Goal: Navigation & Orientation: Understand site structure

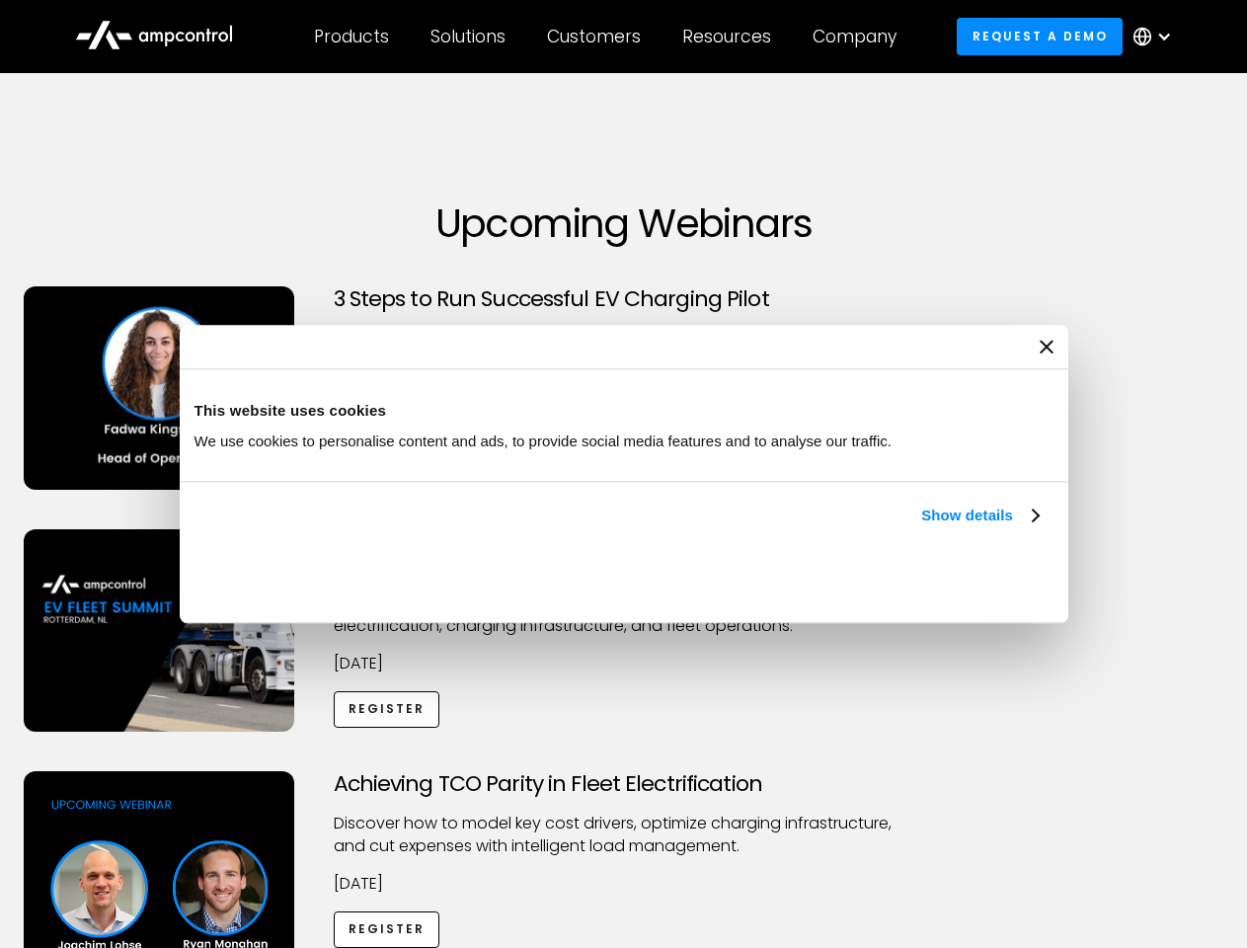
click at [921, 527] on link "Show details" at bounding box center [979, 516] width 117 height 24
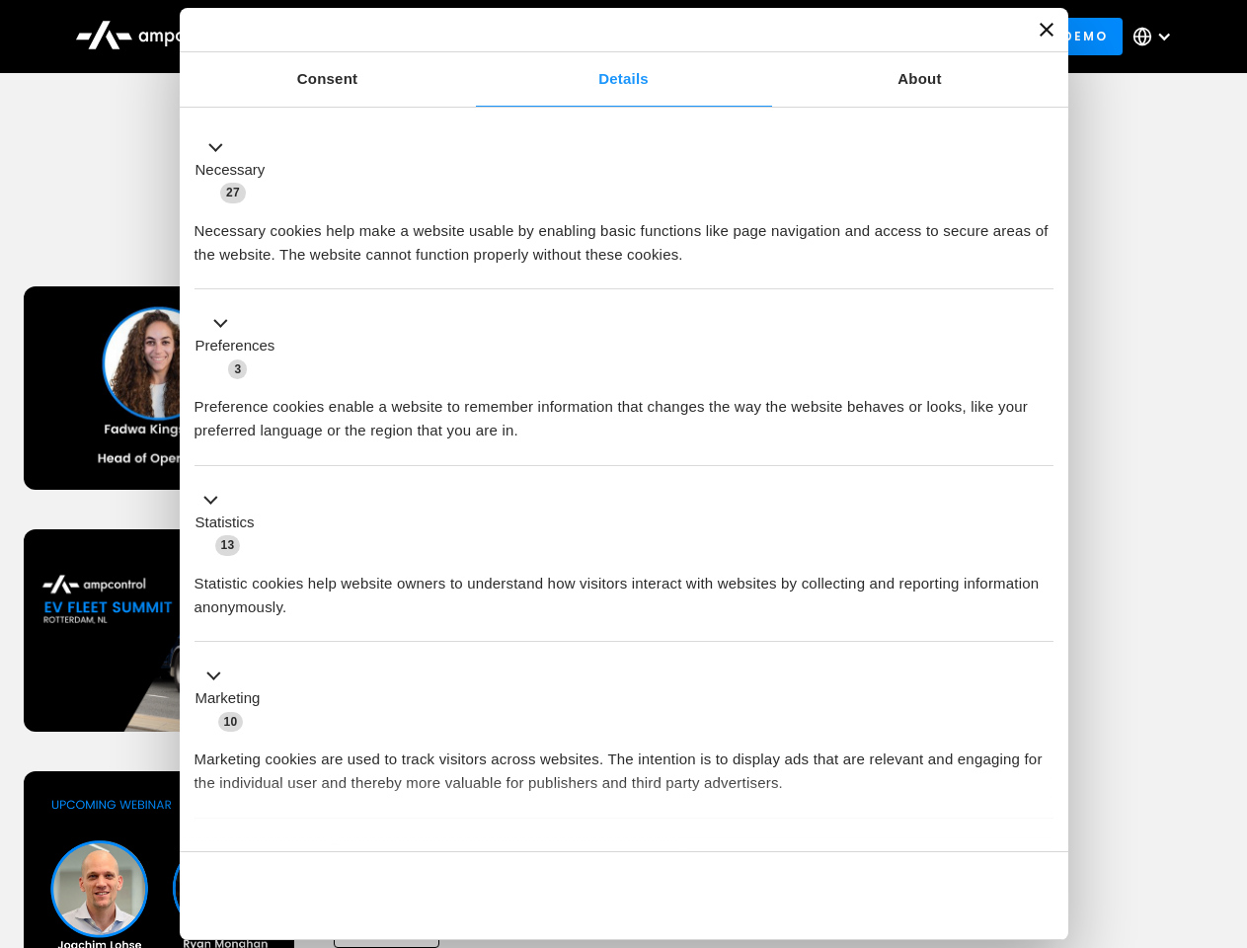
click at [1041, 267] on div "Necessary cookies help make a website usable by enabling basic functions like p…" at bounding box center [624, 235] width 859 height 62
click at [1226, 796] on div "Achieving TCO Parity in Fleet Electrification Discover how to model key cost dr…" at bounding box center [624, 926] width 1240 height 310
click at [607, 37] on div "Customers" at bounding box center [594, 37] width 94 height 22
click at [351, 37] on div "Products" at bounding box center [351, 37] width 75 height 22
click at [469, 37] on div "Solutions" at bounding box center [468, 37] width 75 height 22
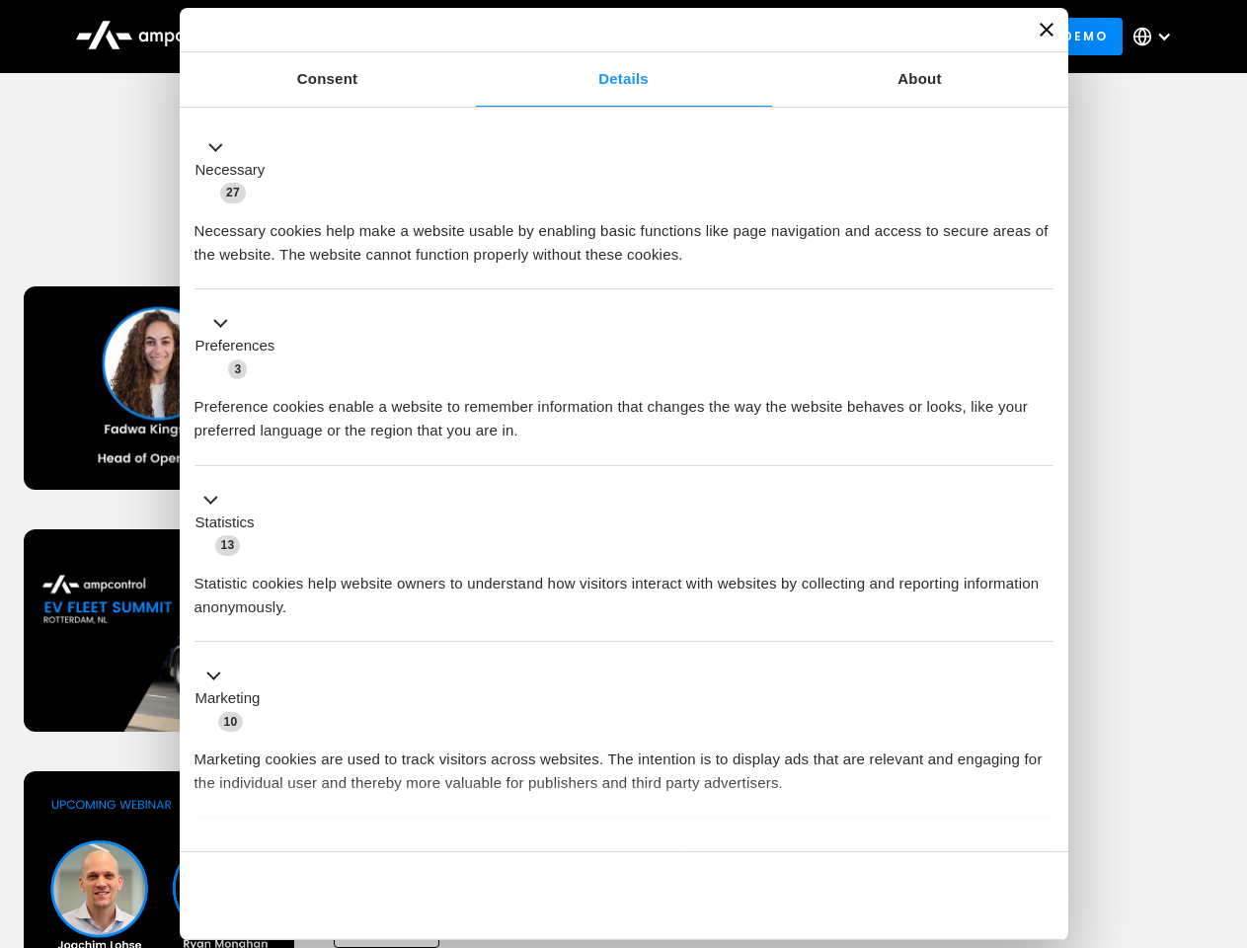
click at [597, 37] on div "Customers" at bounding box center [594, 37] width 94 height 22
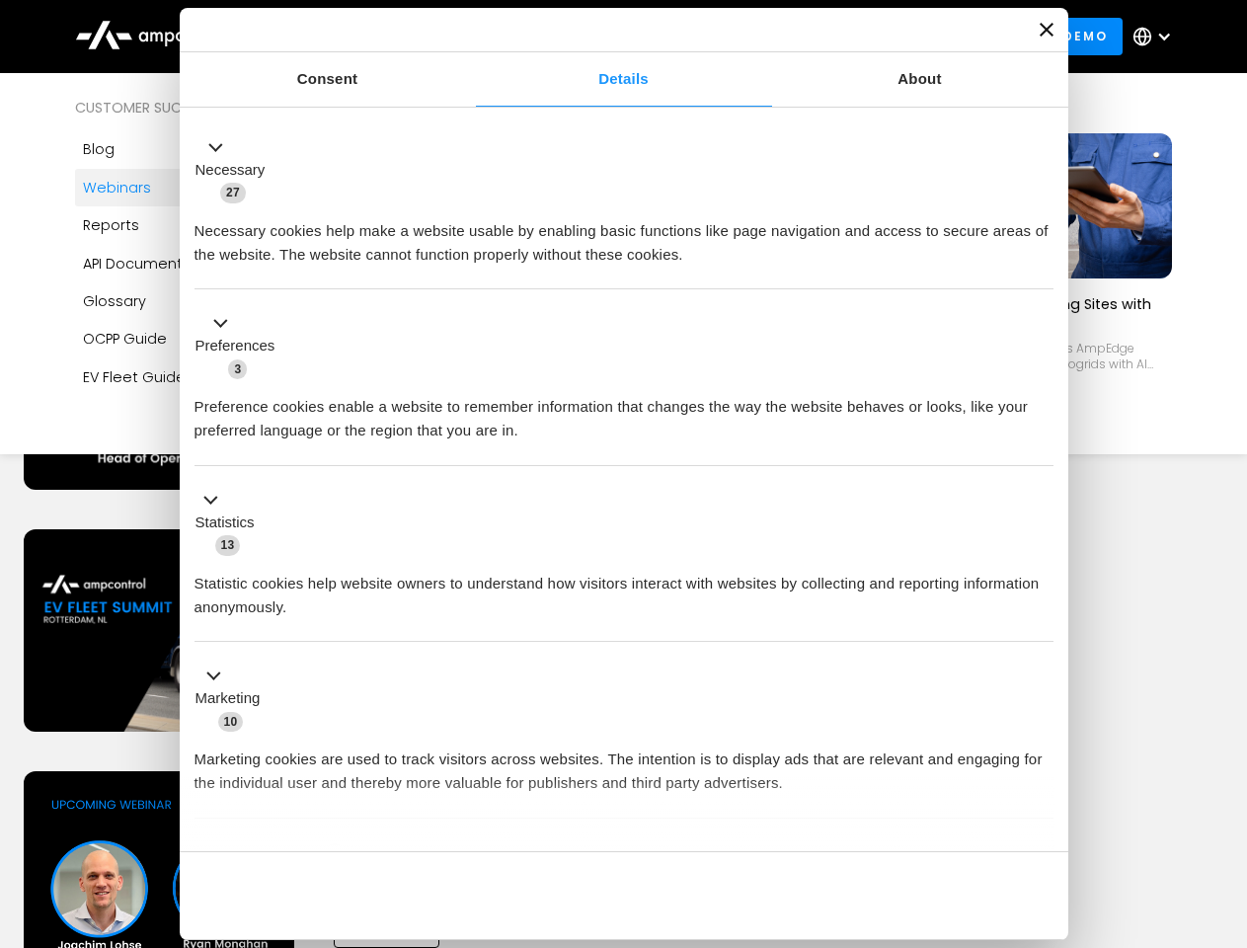
click at [731, 37] on div "Resources" at bounding box center [726, 37] width 89 height 22
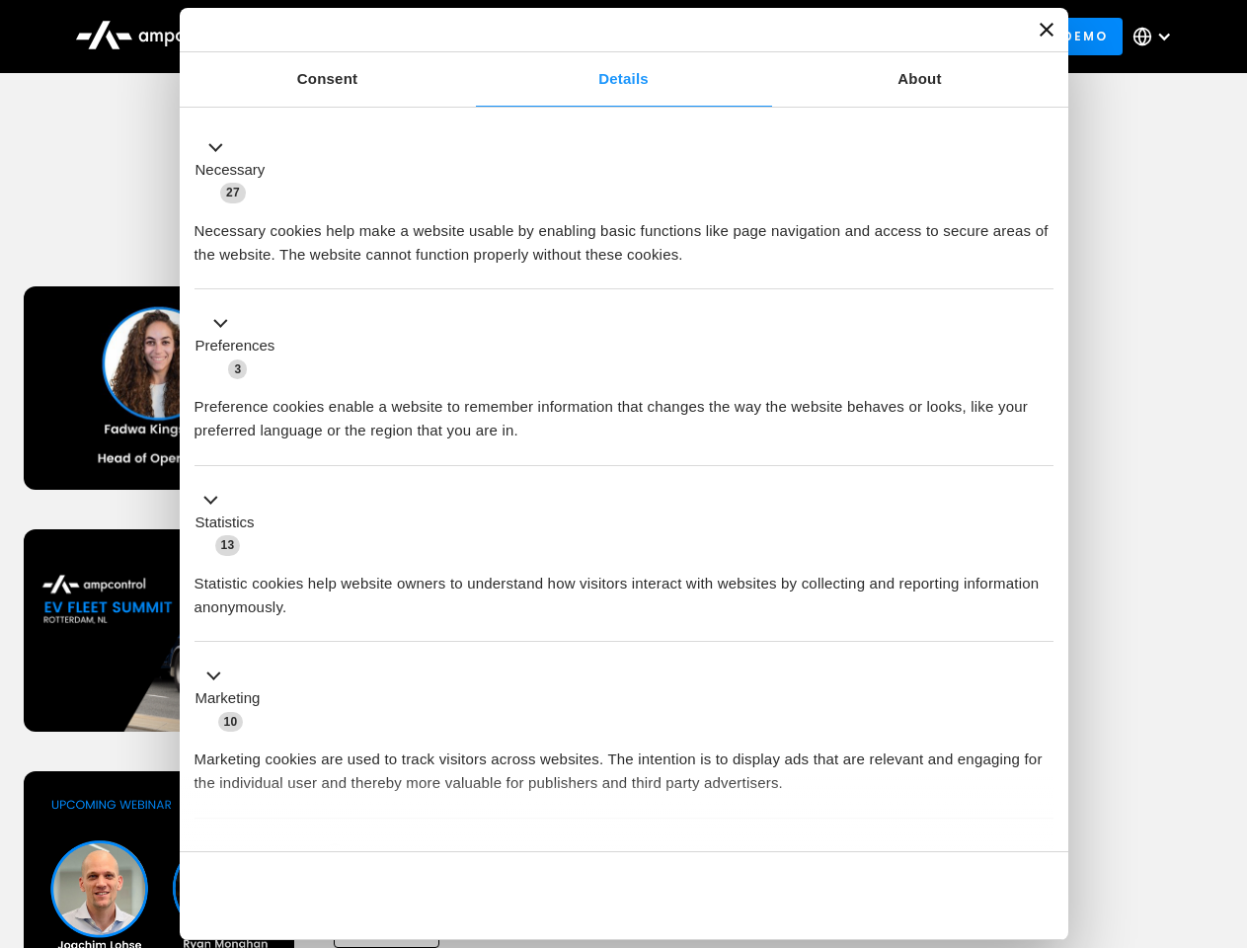
click at [861, 37] on div "Company" at bounding box center [855, 37] width 84 height 22
click at [1157, 37] on div at bounding box center [1164, 37] width 16 height 16
